Goal: Task Accomplishment & Management: Manage account settings

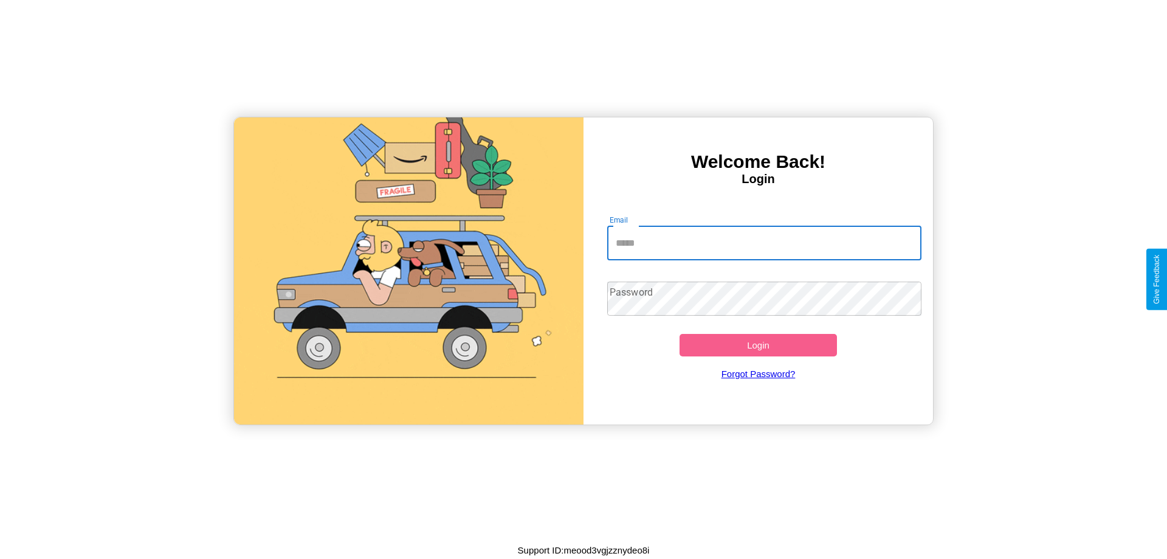
click at [764, 243] on input "Email" at bounding box center [764, 243] width 315 height 34
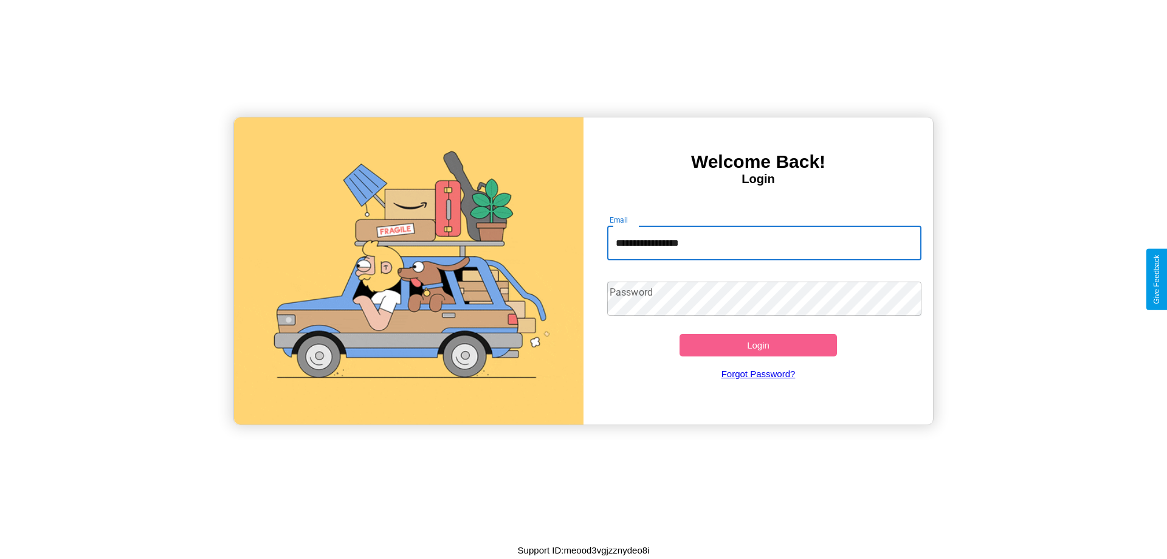
type input "**********"
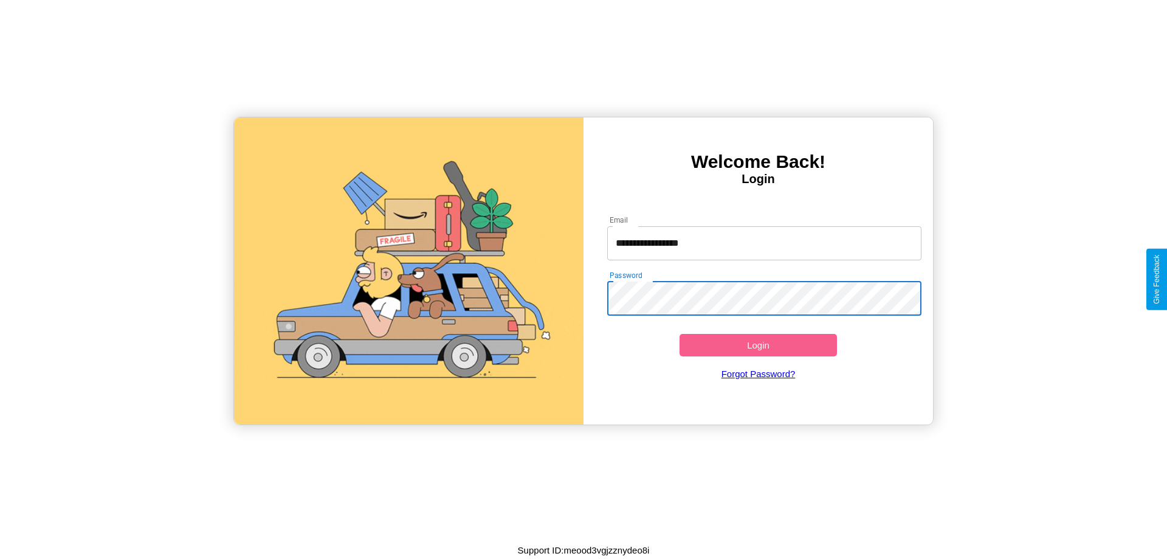
click at [758, 345] on button "Login" at bounding box center [758, 345] width 157 height 22
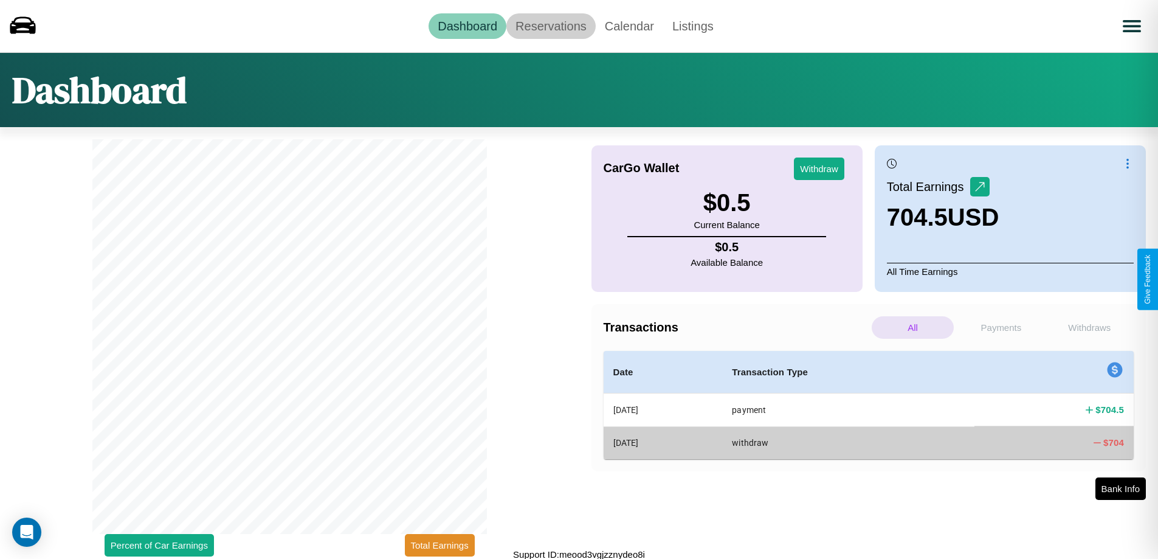
click at [551, 26] on link "Reservations" at bounding box center [550, 26] width 89 height 26
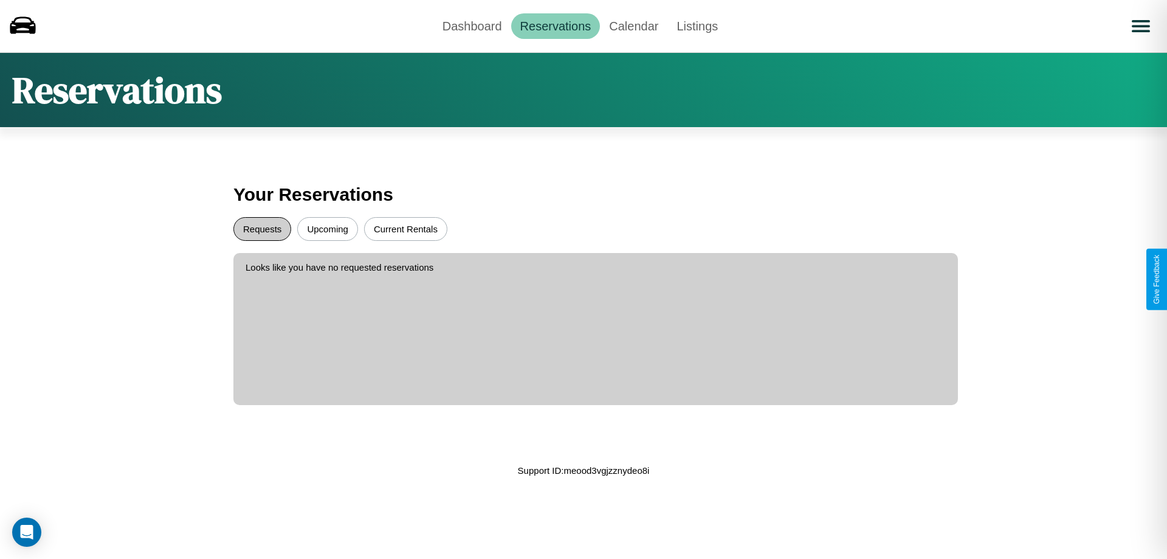
click at [262, 229] on button "Requests" at bounding box center [262, 229] width 58 height 24
click at [328, 229] on button "Upcoming" at bounding box center [327, 229] width 61 height 24
click at [472, 26] on link "Dashboard" at bounding box center [472, 26] width 78 height 26
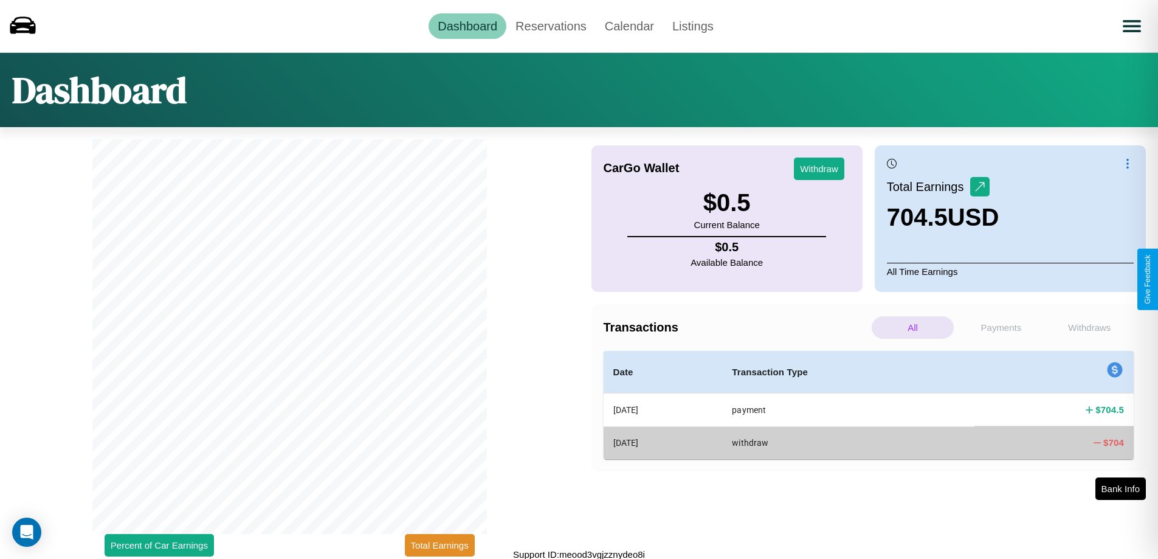
scroll to position [4, 0]
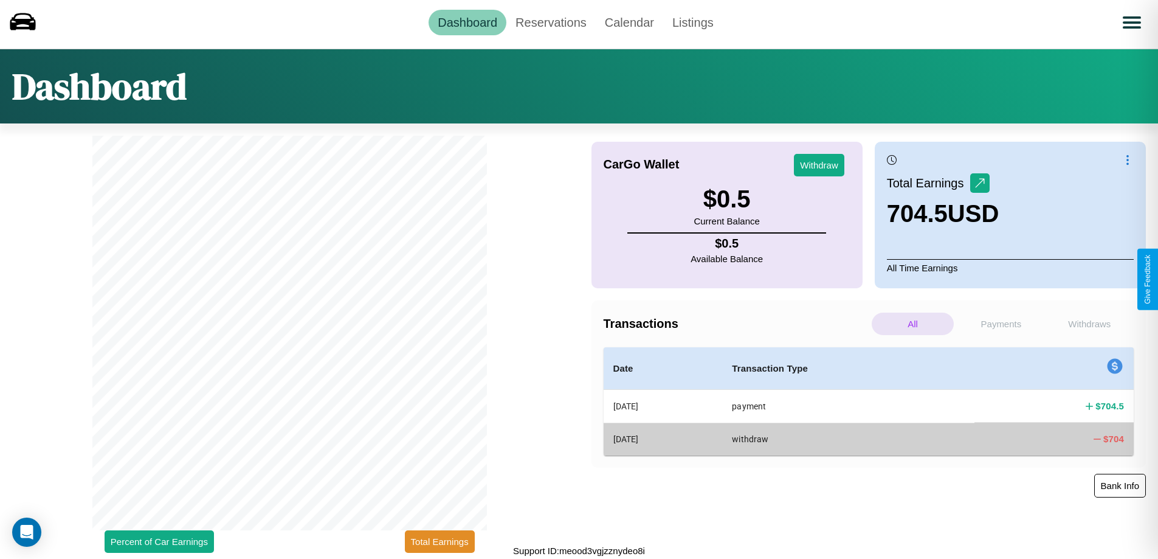
click at [1120, 485] on button "Bank Info" at bounding box center [1120, 486] width 52 height 24
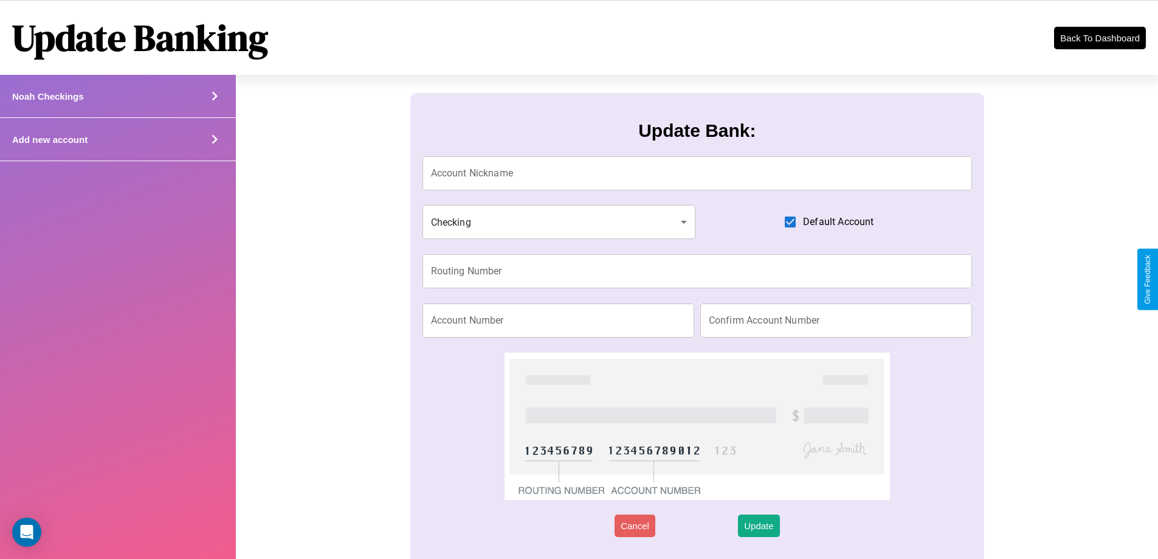
click at [117, 139] on div "Add new account" at bounding box center [118, 139] width 236 height 43
click at [214, 105] on icon at bounding box center [214, 96] width 18 height 18
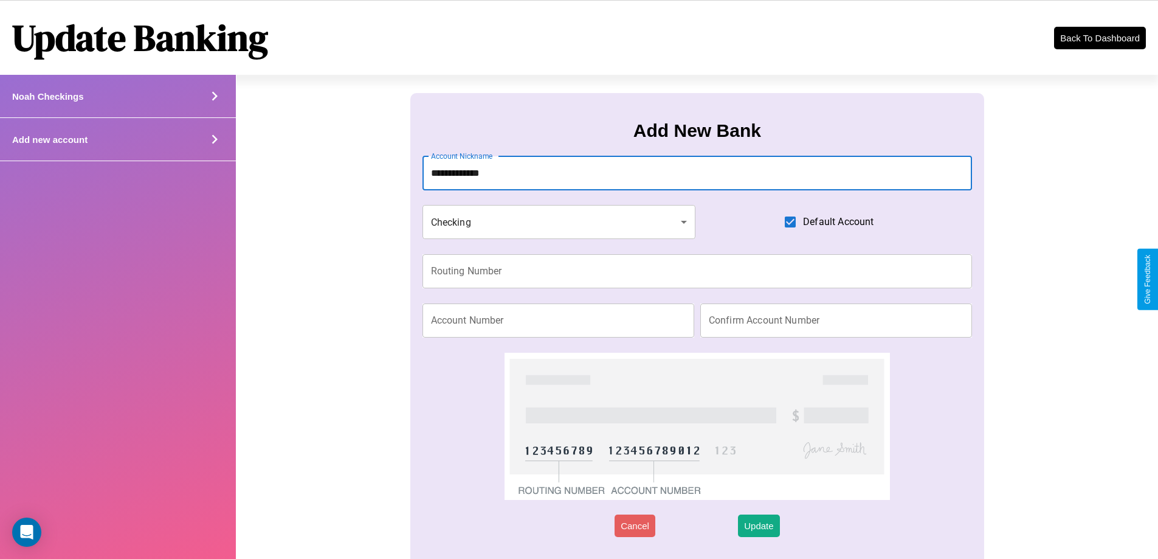
type input "**********"
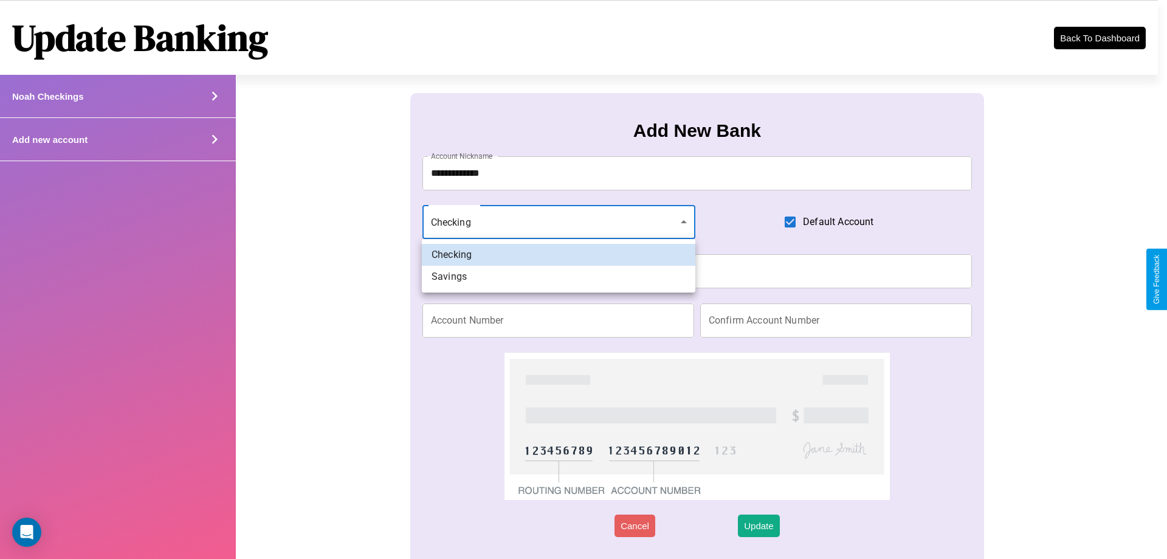
click at [559, 222] on div at bounding box center [583, 279] width 1167 height 559
